Goal: Task Accomplishment & Management: Use online tool/utility

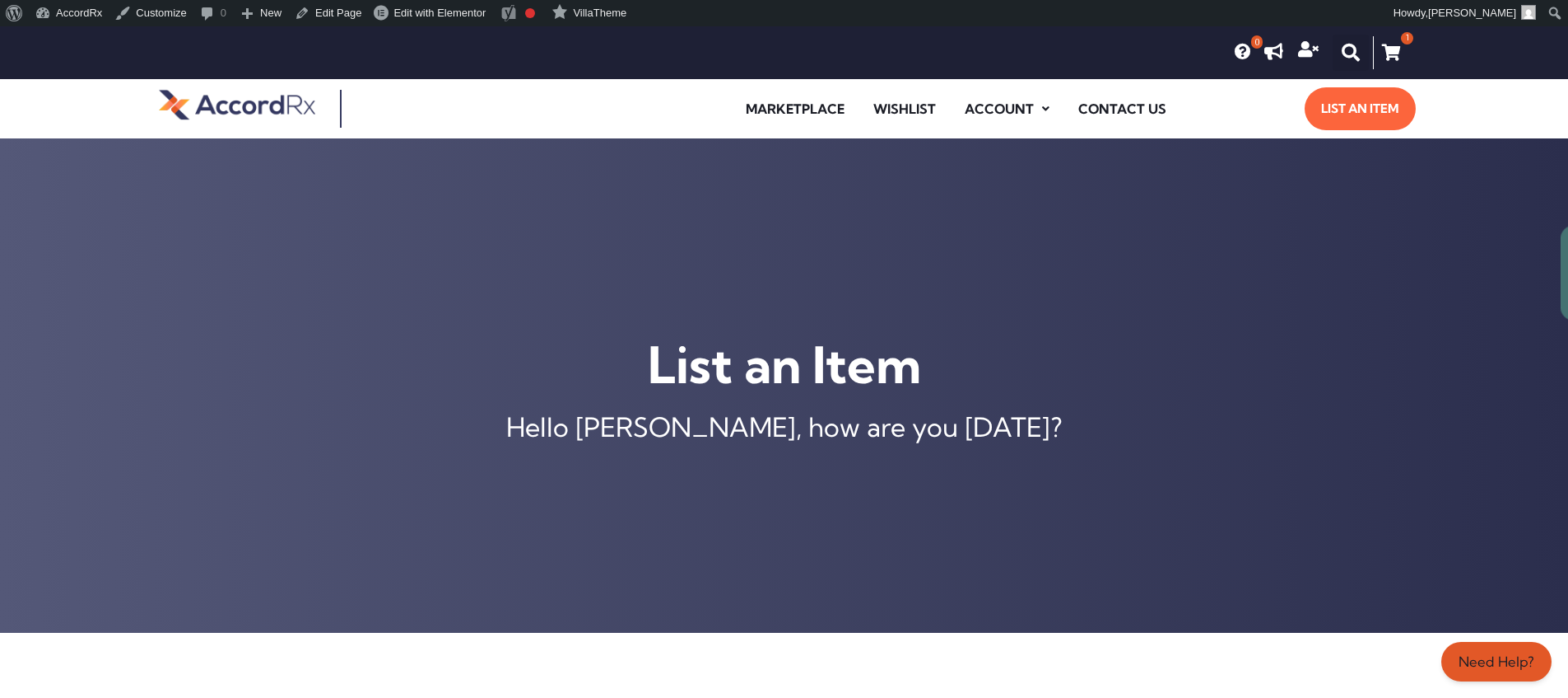
scroll to position [653, 0]
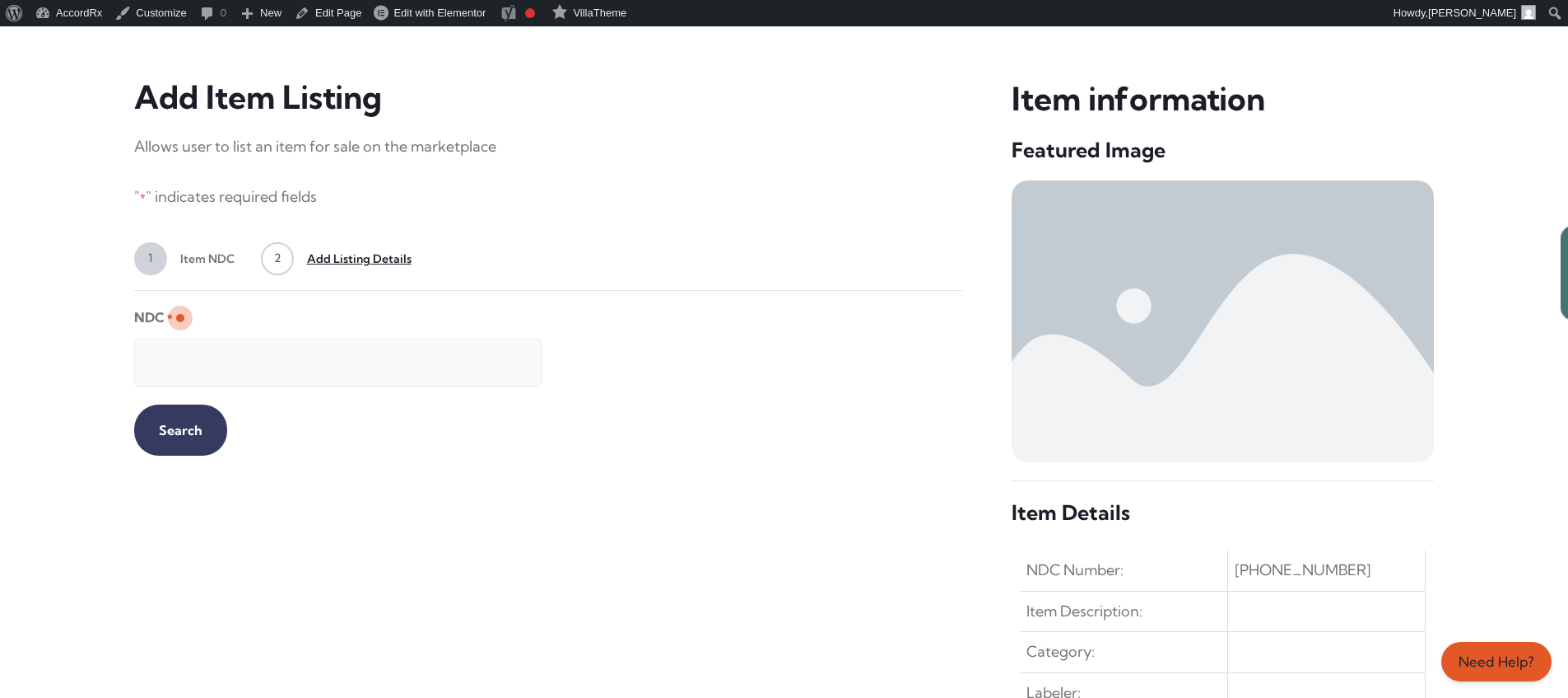
click at [324, 354] on input "NDC *" at bounding box center [338, 362] width 408 height 47
type input "99207046730"
click at [167, 429] on input "Search" at bounding box center [181, 430] width 93 height 51
